Goal: Information Seeking & Learning: Understand process/instructions

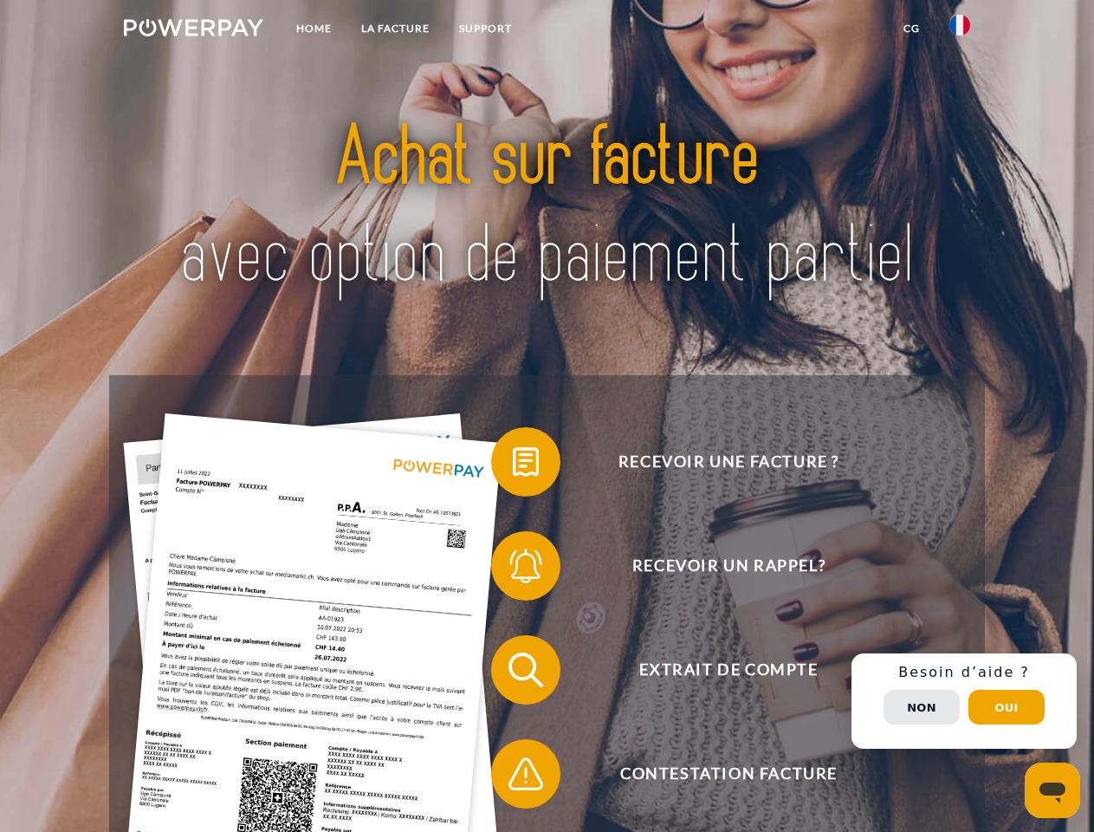
click at [193, 30] on img at bounding box center [193, 27] width 139 height 17
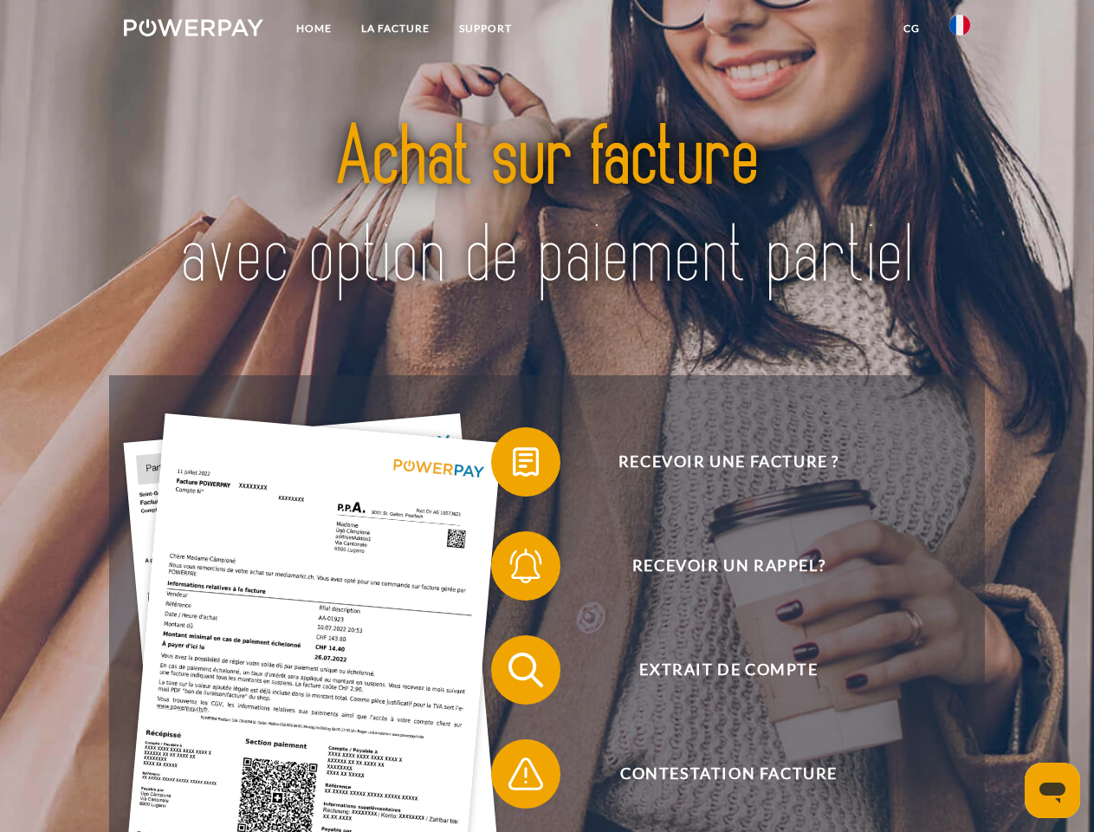
click at [960, 30] on img at bounding box center [959, 25] width 21 height 21
click at [911, 29] on link "CG" at bounding box center [912, 28] width 46 height 31
click at [513, 465] on span at bounding box center [499, 461] width 87 height 87
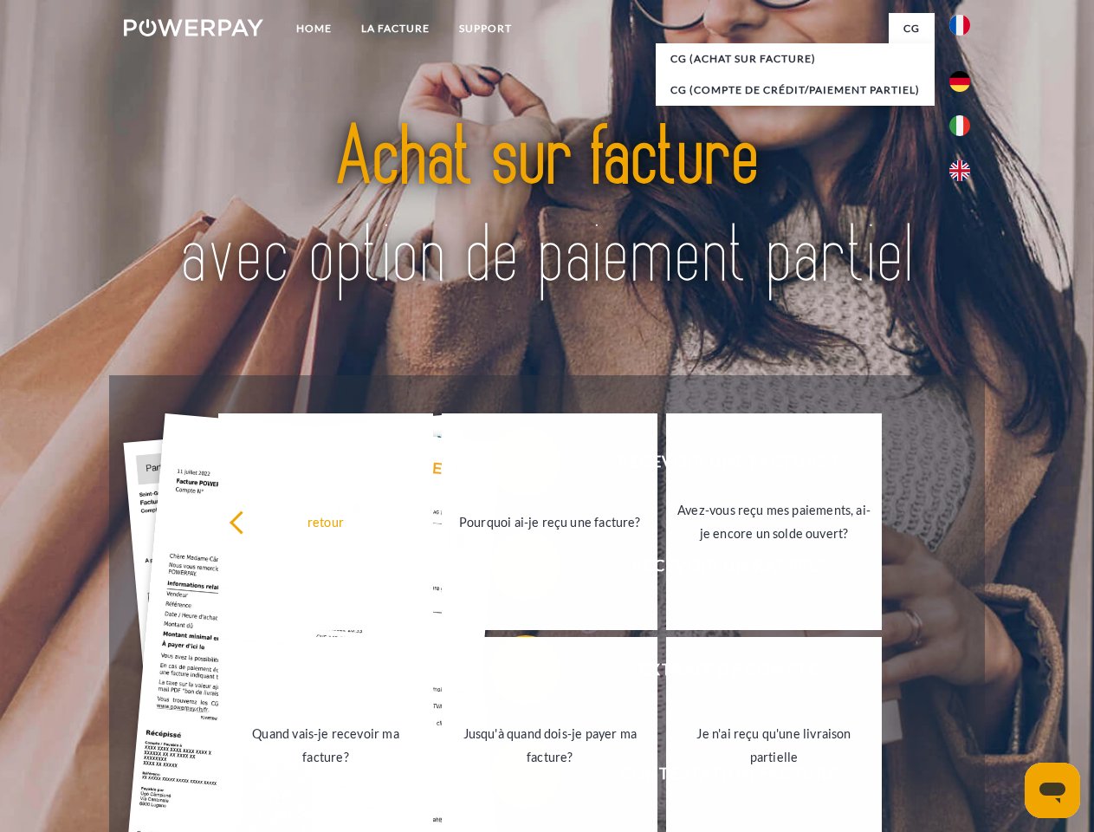
click at [513, 569] on div "retour Pourquoi ai-je reçu une facture? Avez-vous reçu mes paiements, ai-je enc…" at bounding box center [551, 633] width 700 height 447
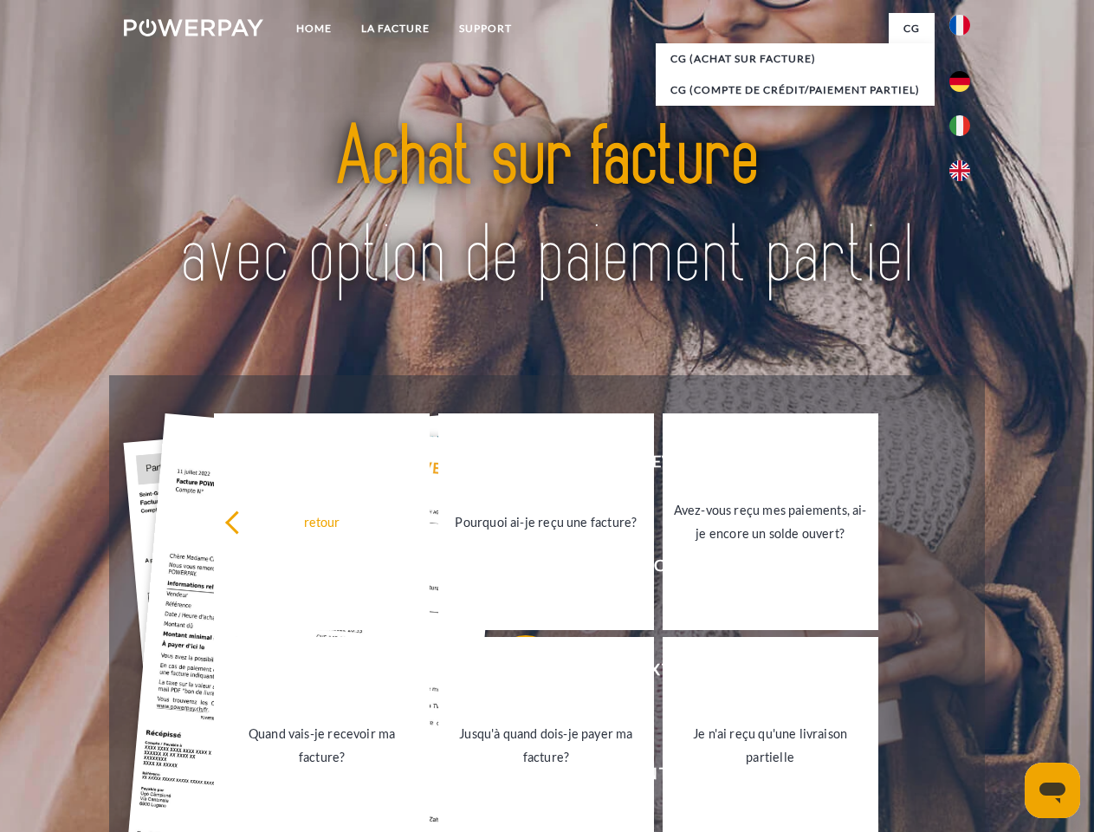
click at [513, 673] on link "Jusqu'à quand dois-je payer ma facture?" at bounding box center [546, 745] width 216 height 217
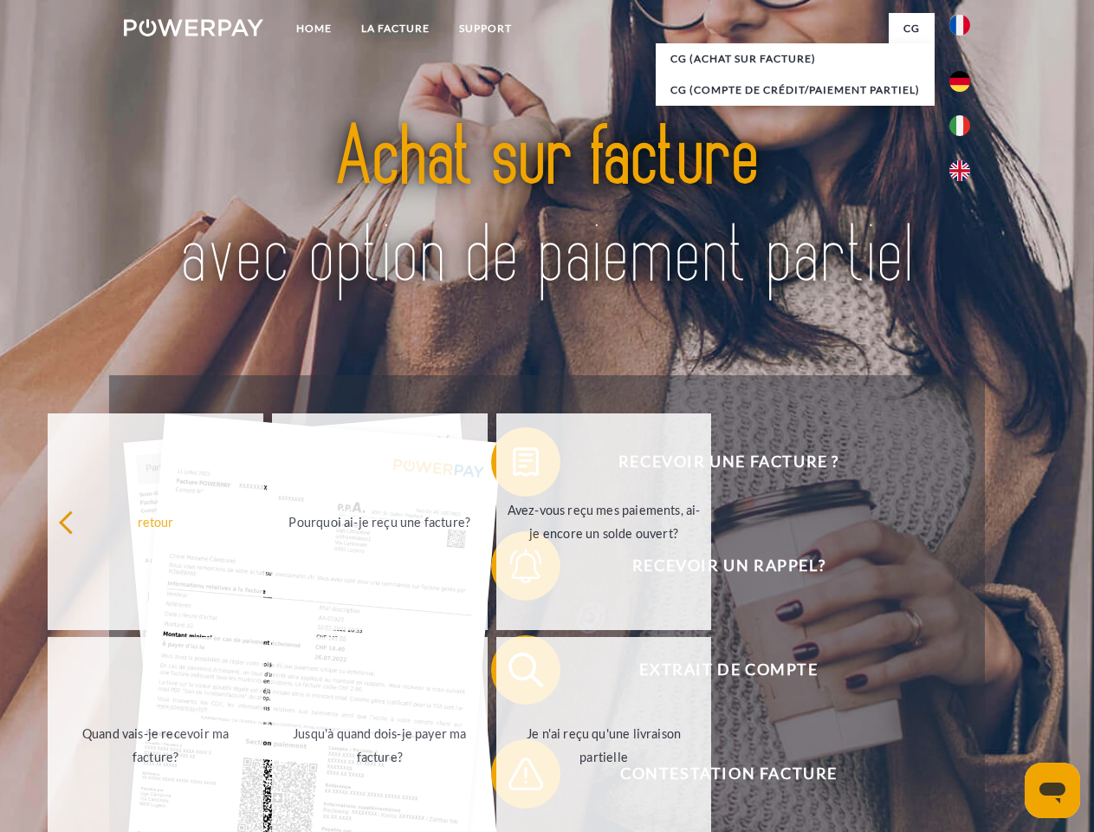
click at [513, 777] on span at bounding box center [499, 773] width 87 height 87
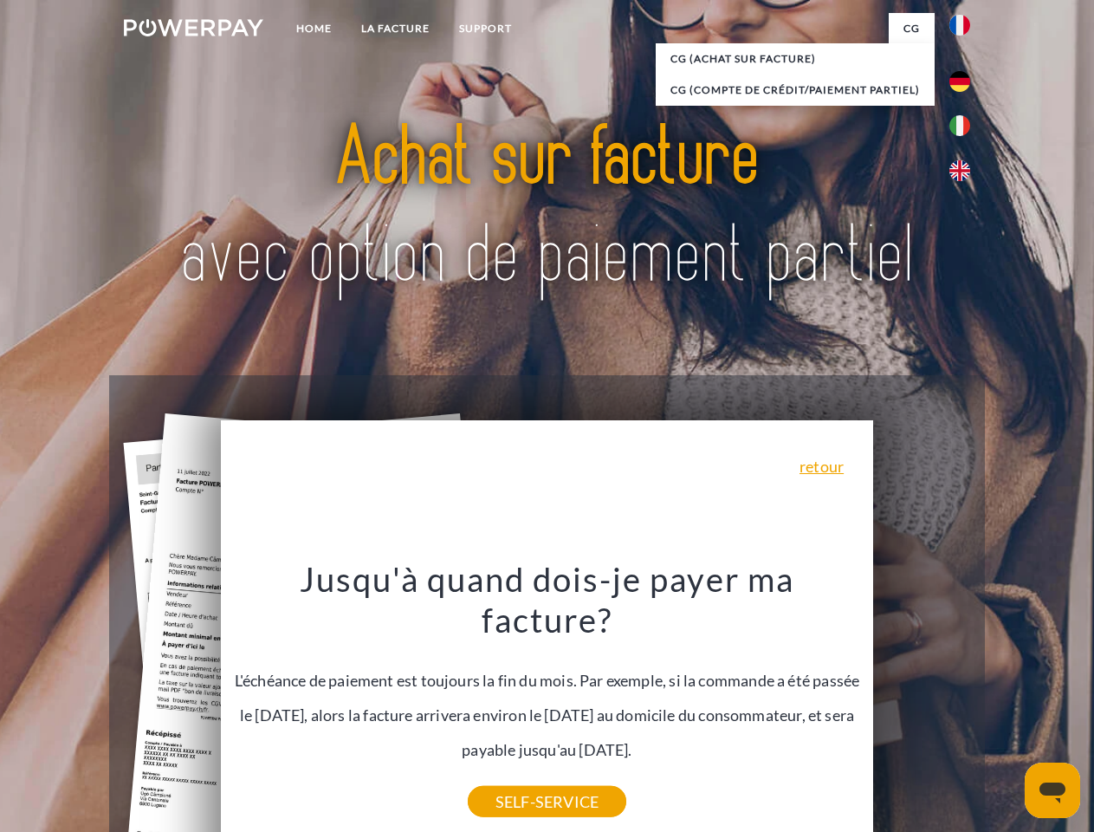
click at [964, 701] on div "Recevoir une facture ? Recevoir un rappel? Extrait de compte retour" at bounding box center [546, 721] width 875 height 693
click at [922, 704] on span "Extrait de compte" at bounding box center [728, 669] width 424 height 69
click at [1006, 707] on header "Home LA FACTURE Support" at bounding box center [547, 598] width 1094 height 1196
